Goal: Find specific page/section: Find specific page/section

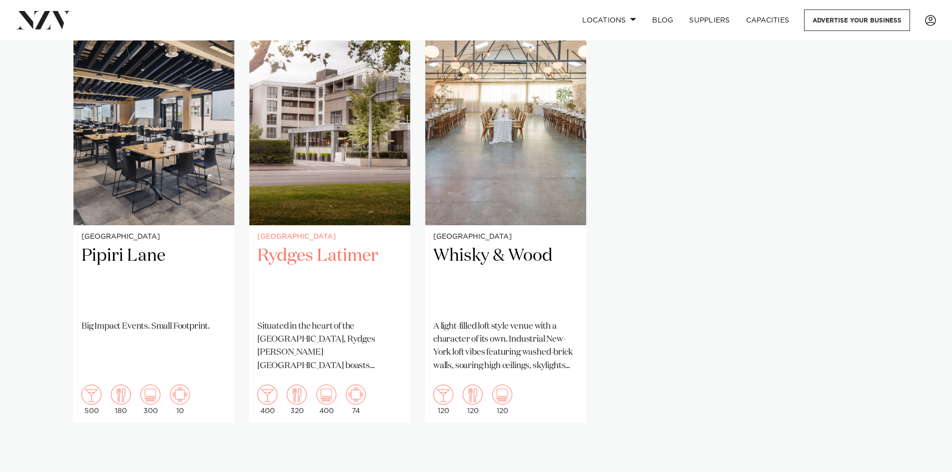
scroll to position [999, 0]
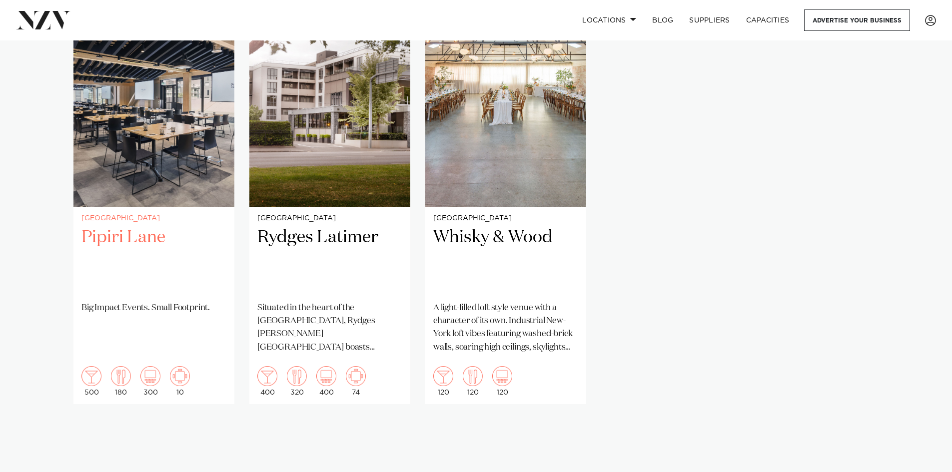
click at [152, 243] on h2 "Pipiri Lane" at bounding box center [153, 259] width 145 height 67
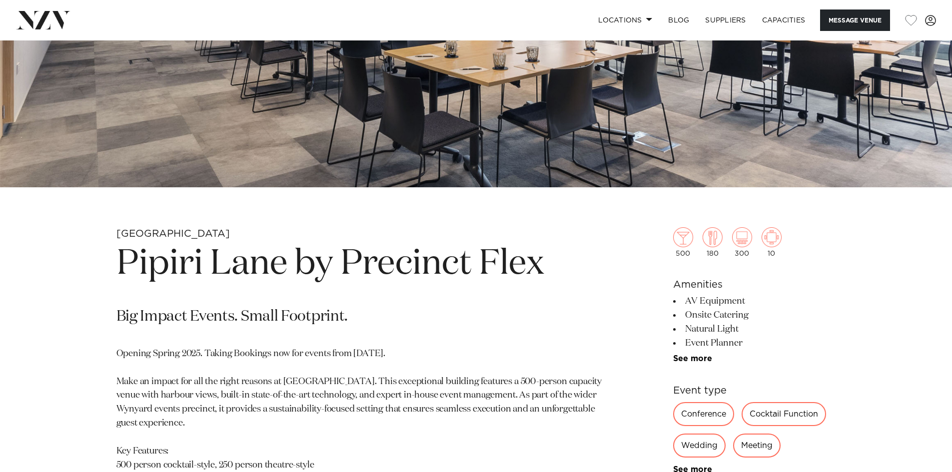
scroll to position [250, 0]
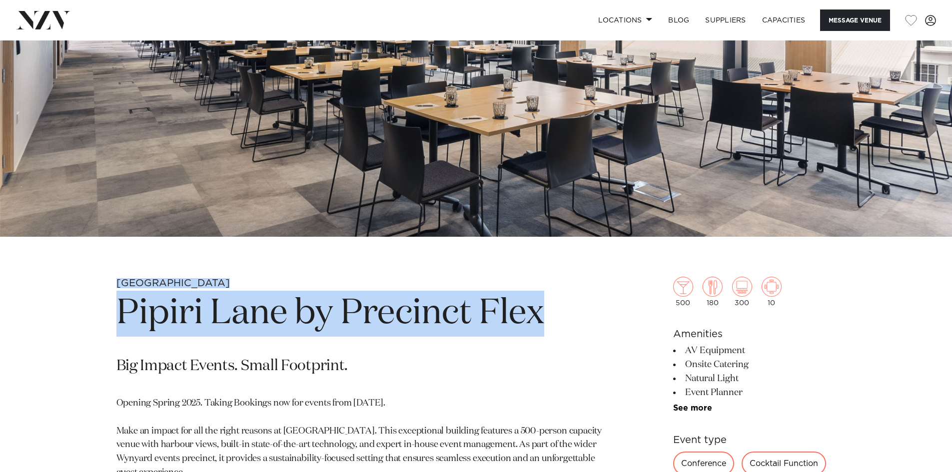
drag, startPoint x: 566, startPoint y: 310, endPoint x: 103, endPoint y: 282, distance: 463.5
copy section "Auckland Pipiri Lane by Precinct Flex"
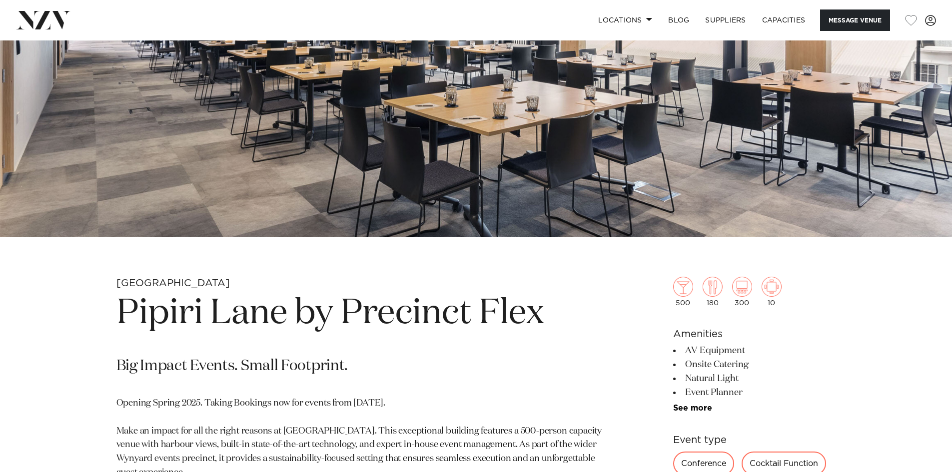
click at [351, 364] on p "Big Impact Events. Small Footprint." at bounding box center [359, 367] width 486 height 20
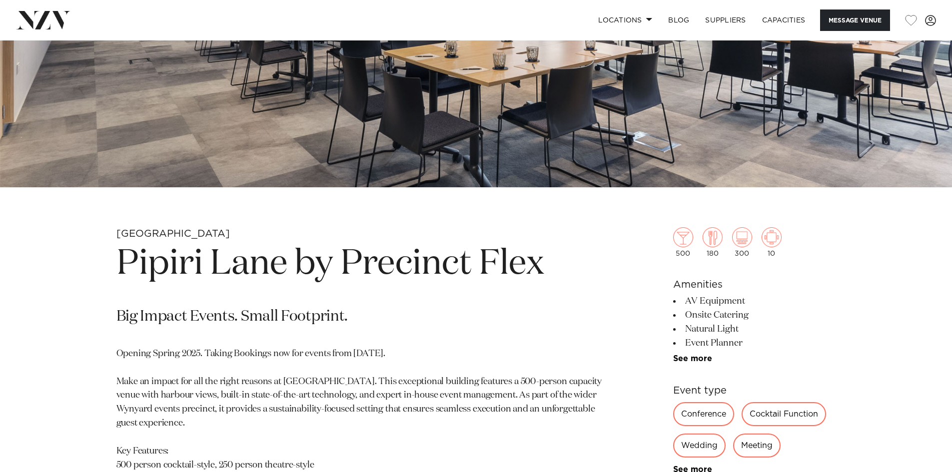
scroll to position [300, 0]
